Goal: Find specific page/section: Find specific page/section

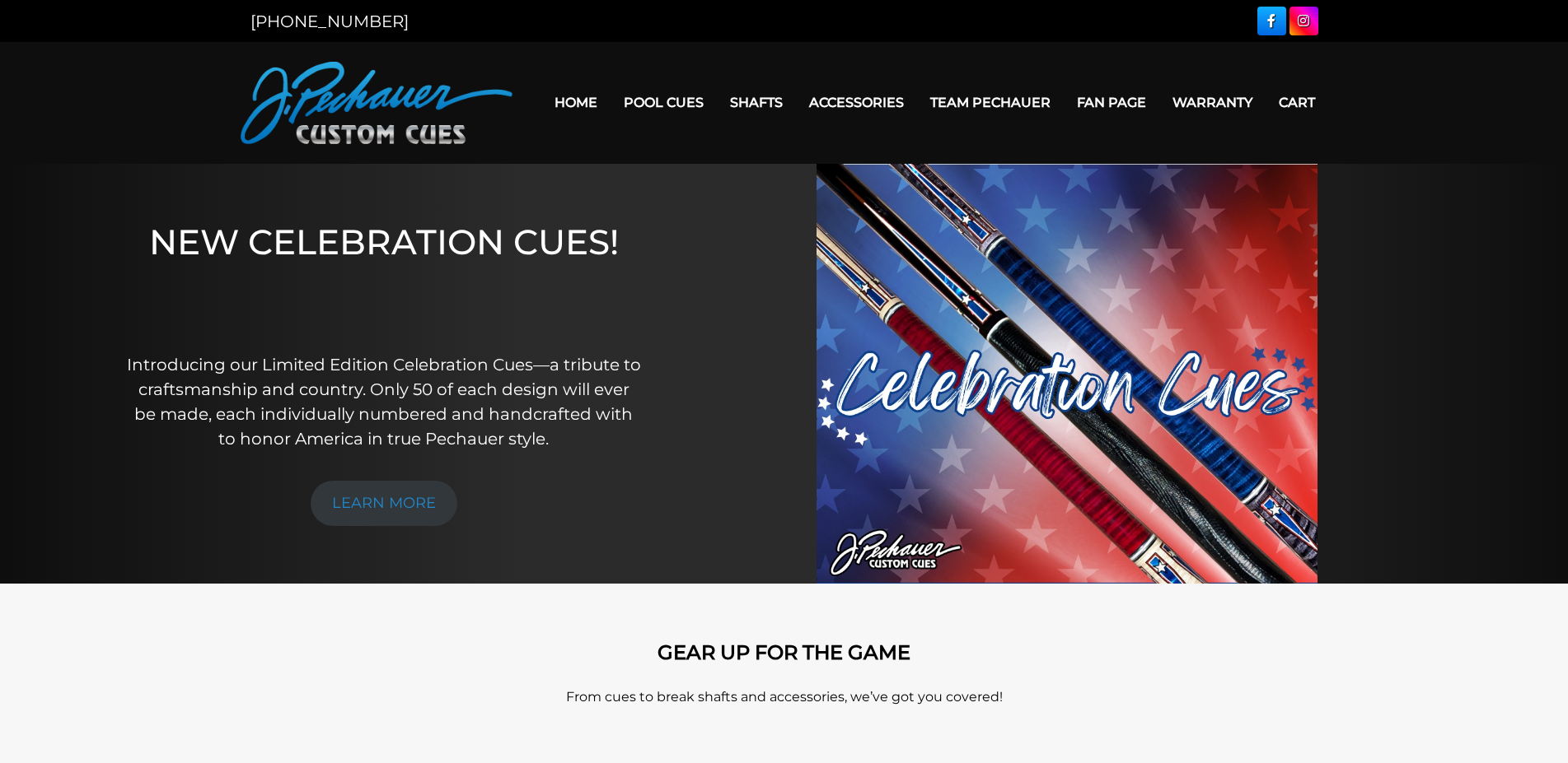
click at [965, 96] on link "Team Pechauer" at bounding box center [990, 102] width 147 height 42
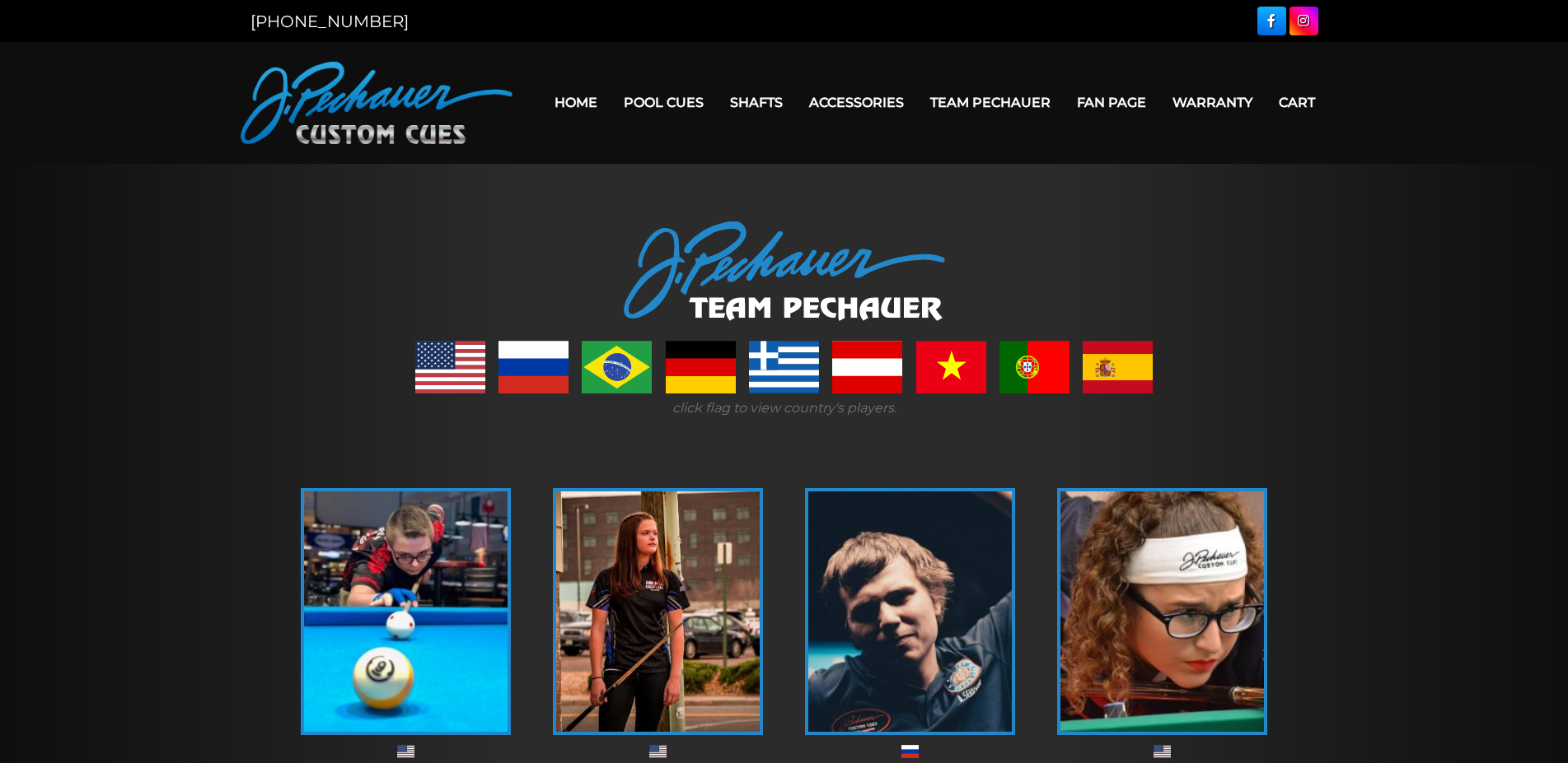
click at [550, 102] on link "Home" at bounding box center [576, 102] width 69 height 42
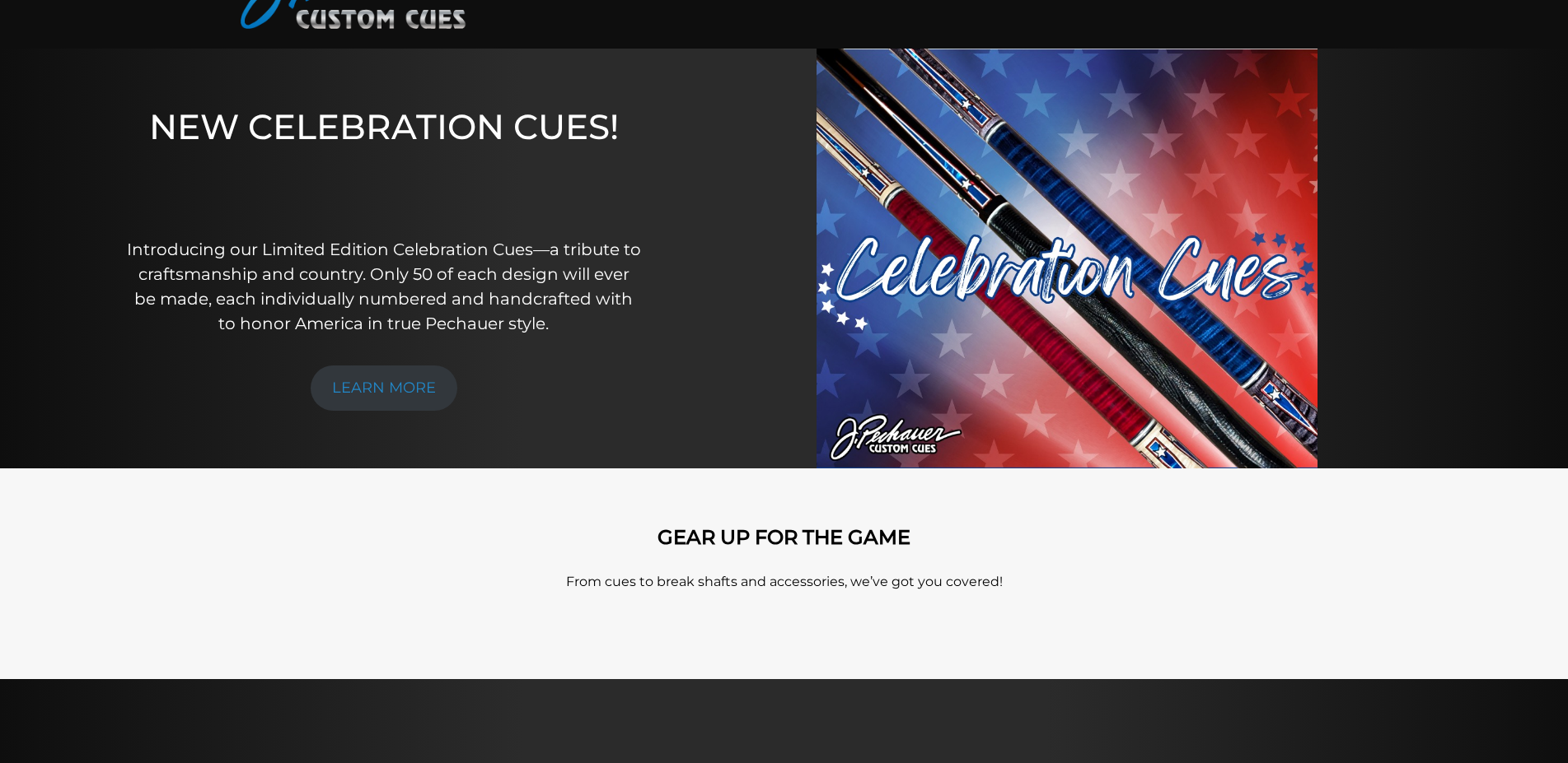
scroll to position [196, 0]
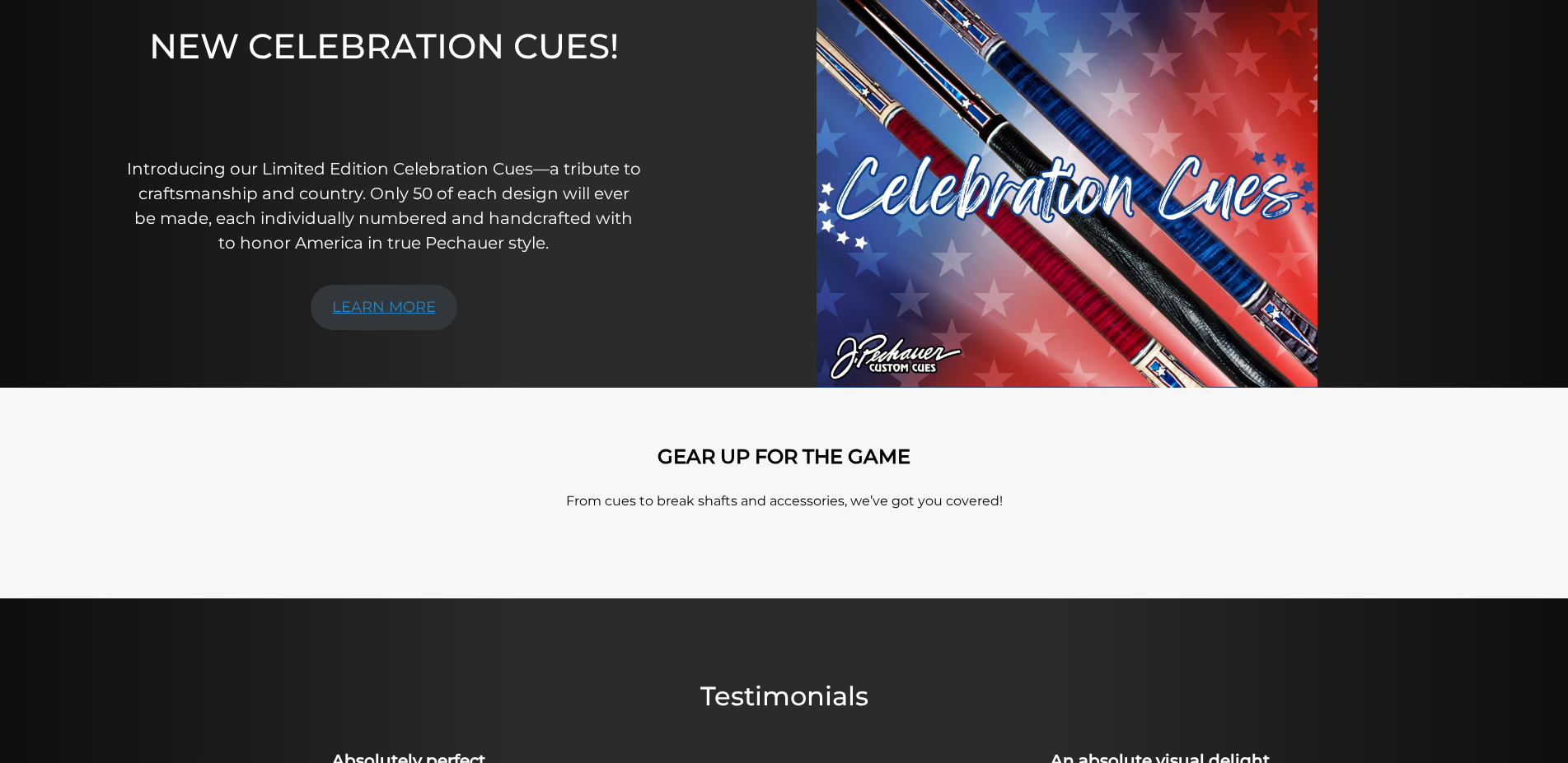
click at [354, 315] on link "LEARN MORE" at bounding box center [384, 307] width 147 height 46
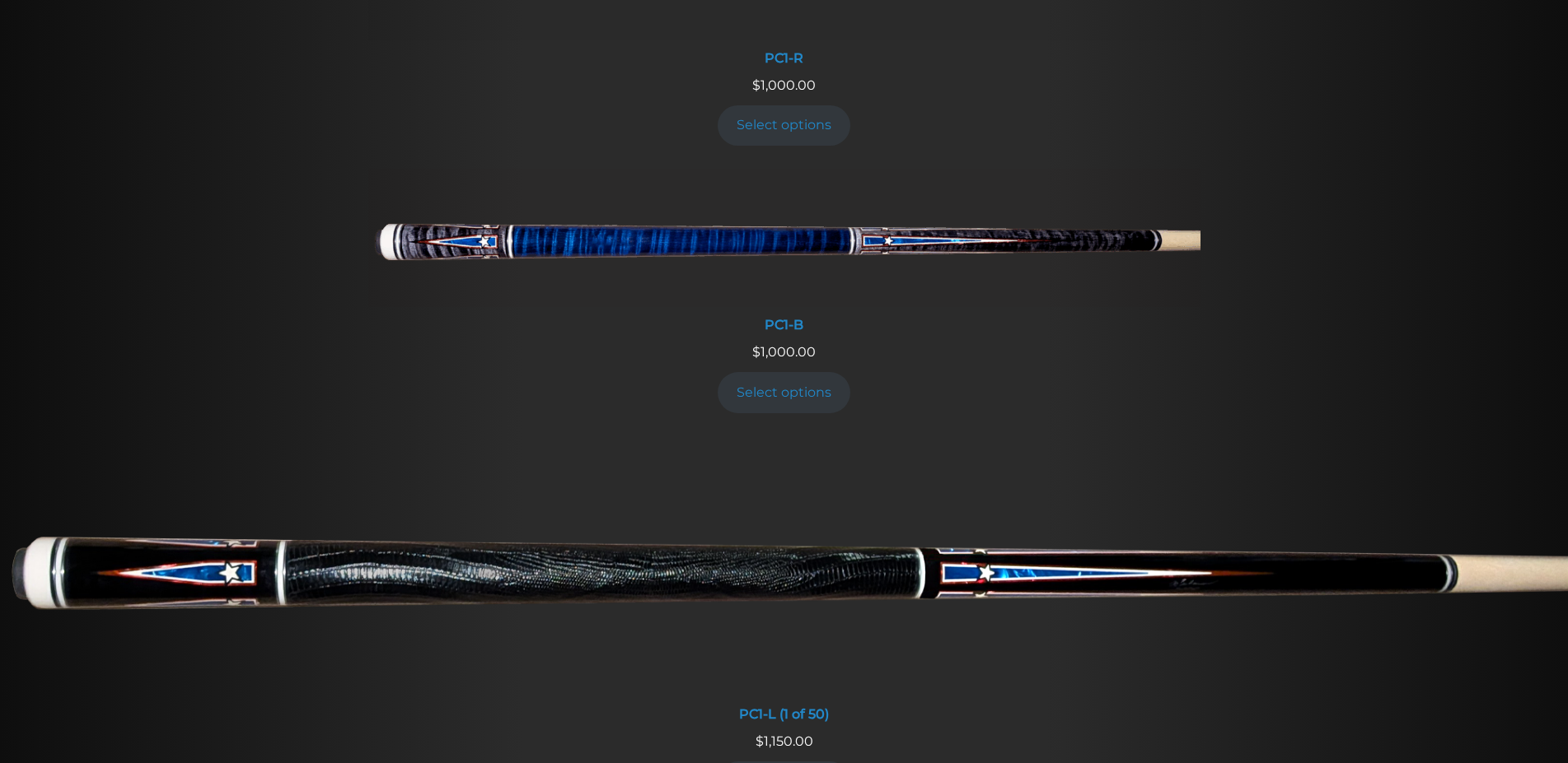
scroll to position [1153, 0]
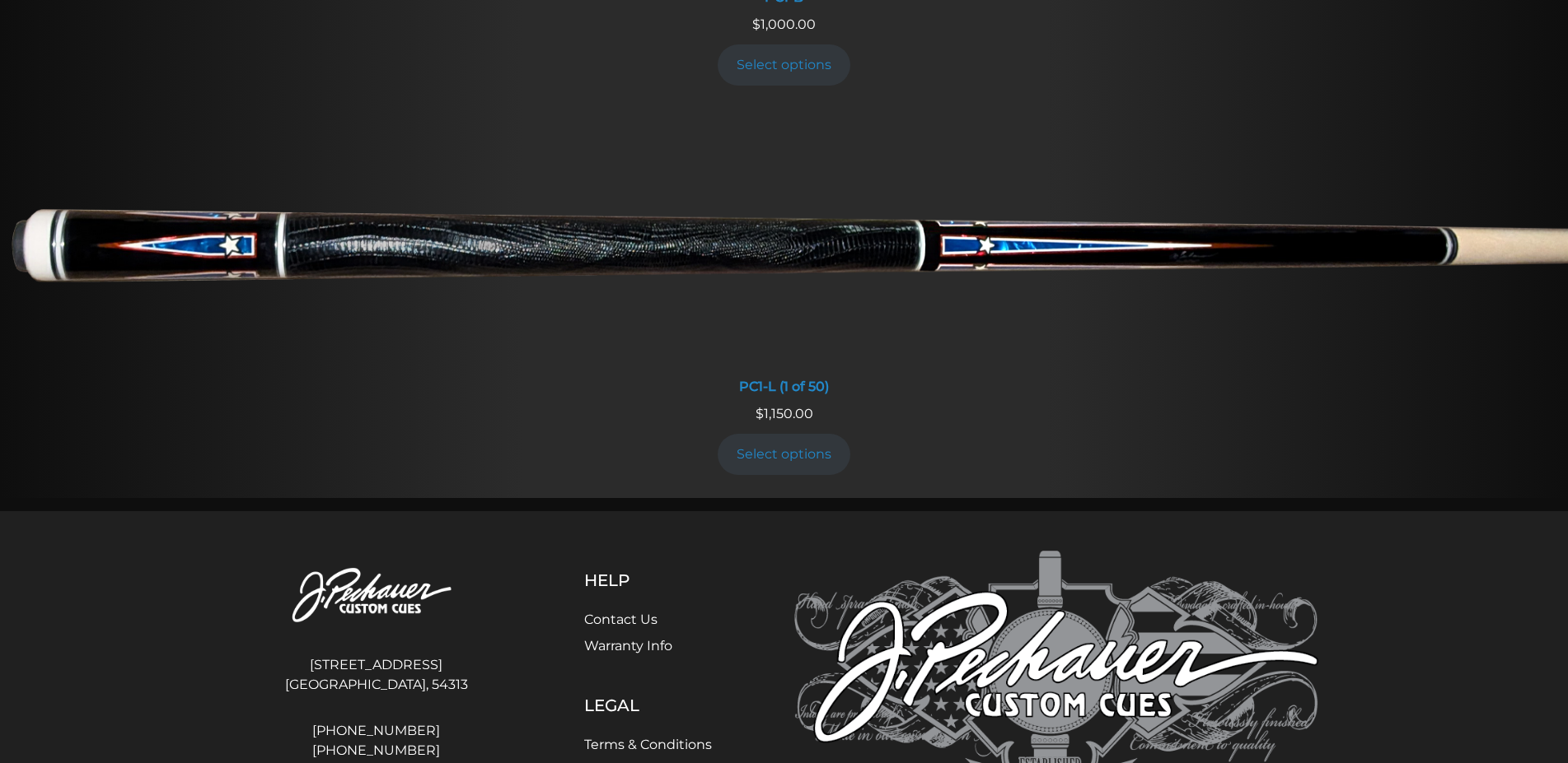
click at [639, 612] on link "Contact Us" at bounding box center [621, 619] width 74 height 16
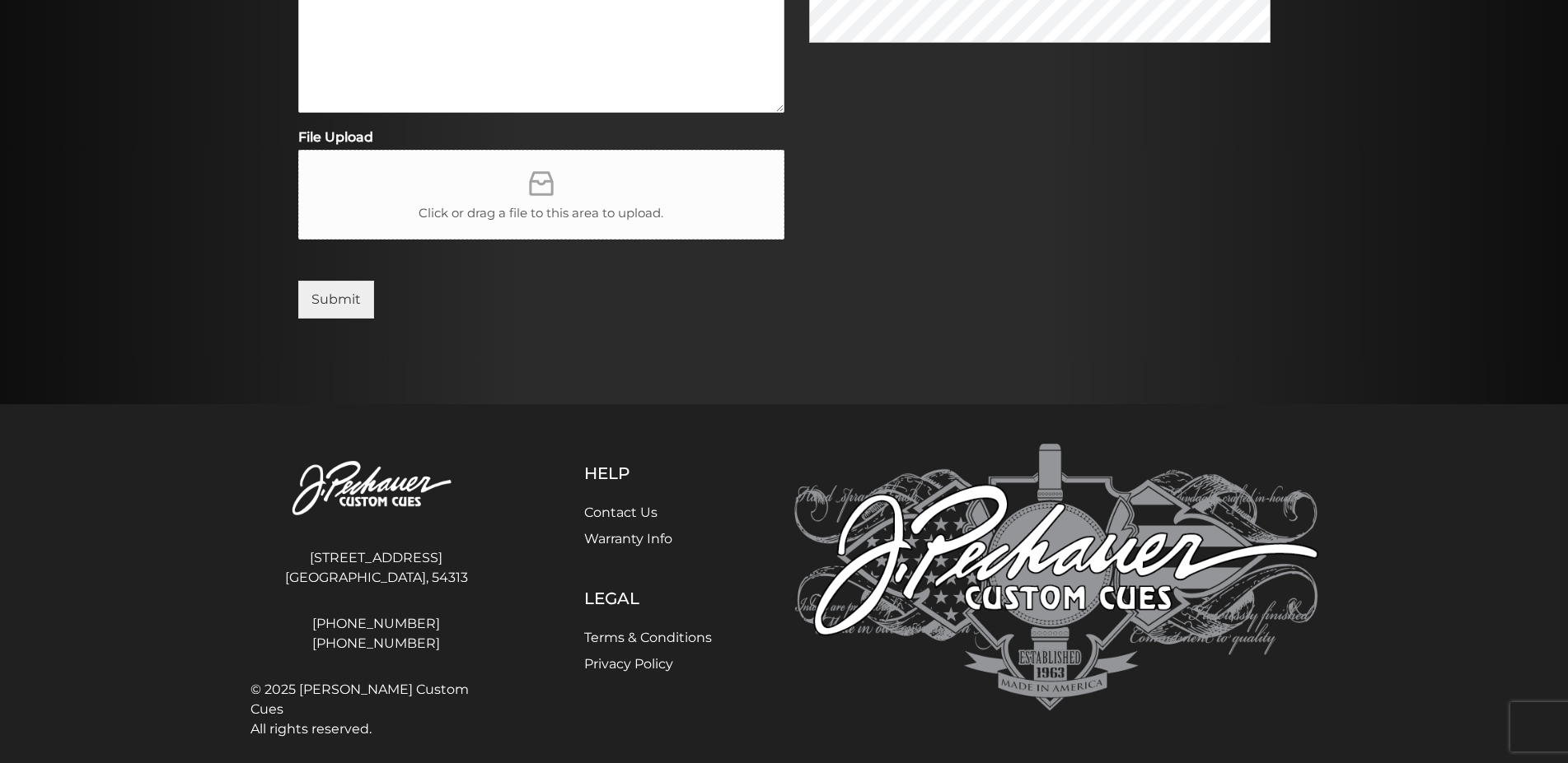
scroll to position [702, 0]
